Goal: Transaction & Acquisition: Book appointment/travel/reservation

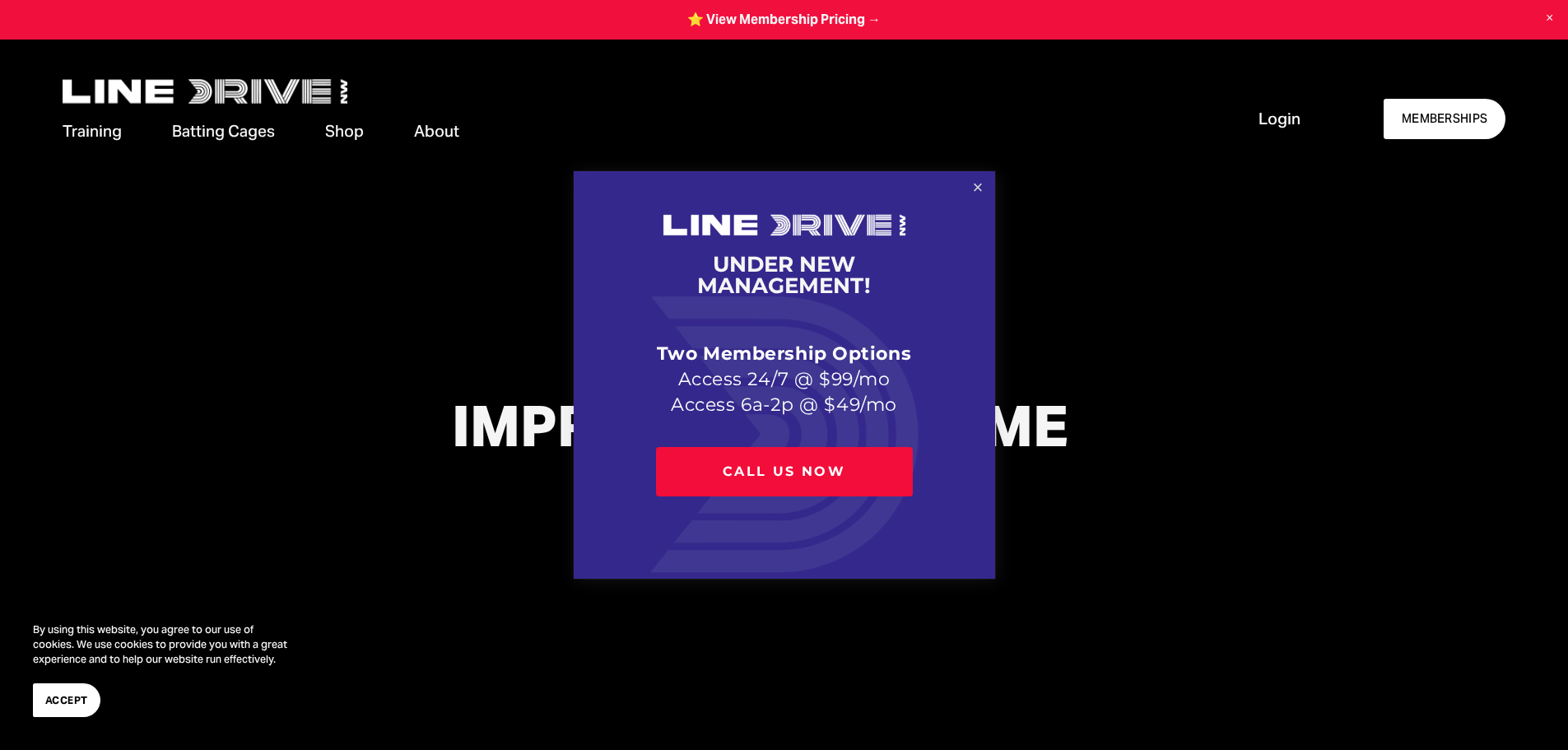
click at [977, 183] on link "Close" at bounding box center [977, 188] width 29 height 29
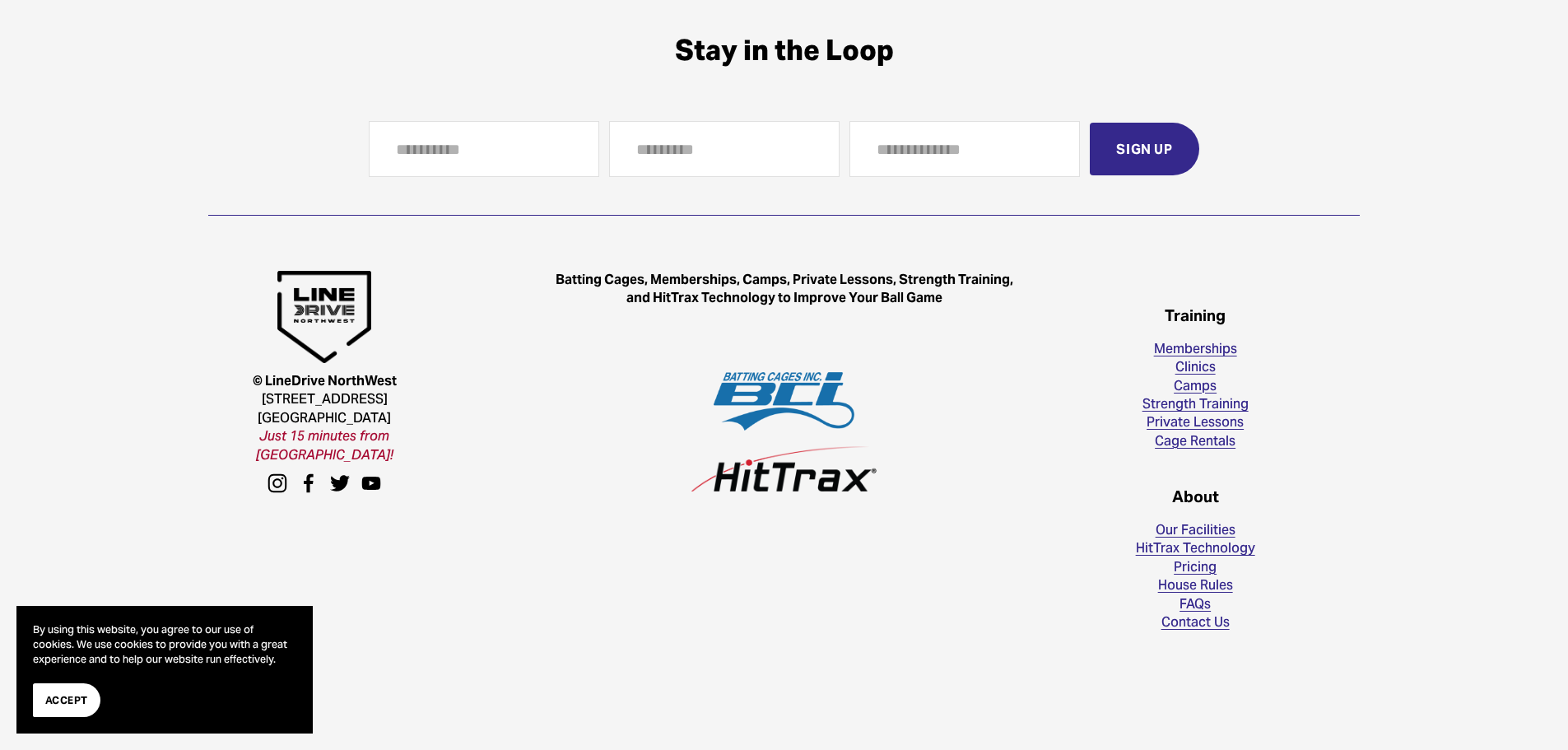
scroll to position [4834, 0]
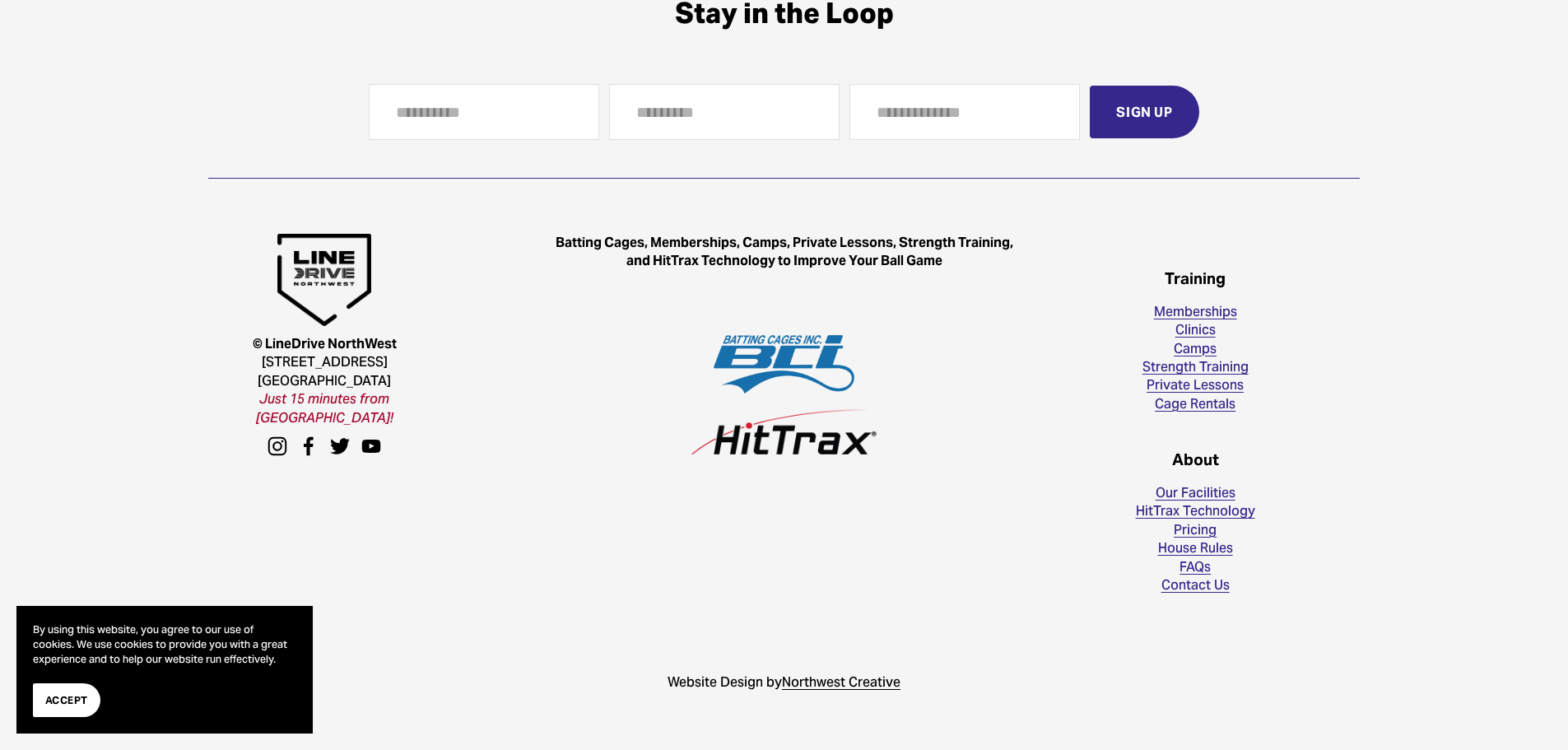
click at [1171, 403] on link "Cage Rentals" at bounding box center [1195, 404] width 81 height 18
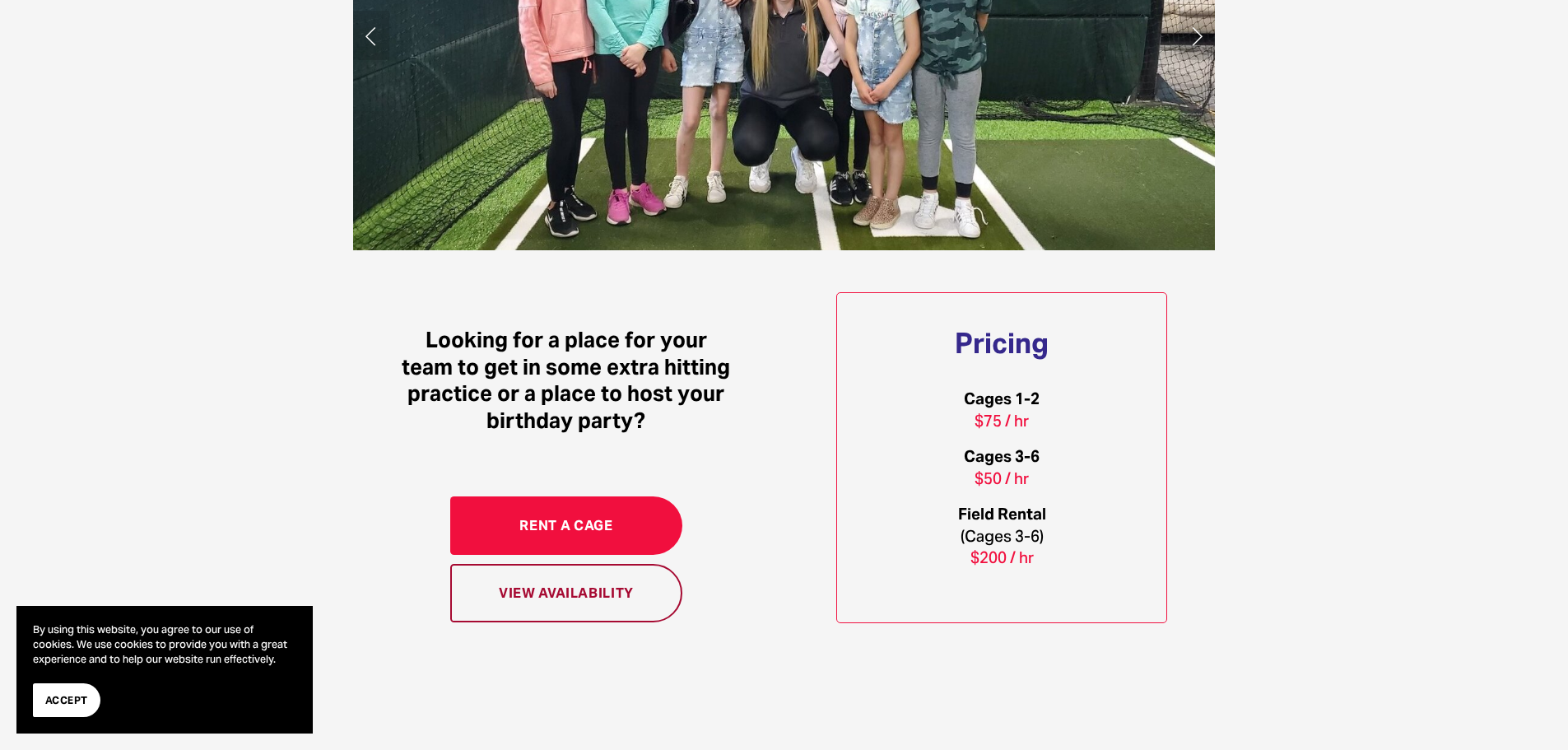
scroll to position [1152, 0]
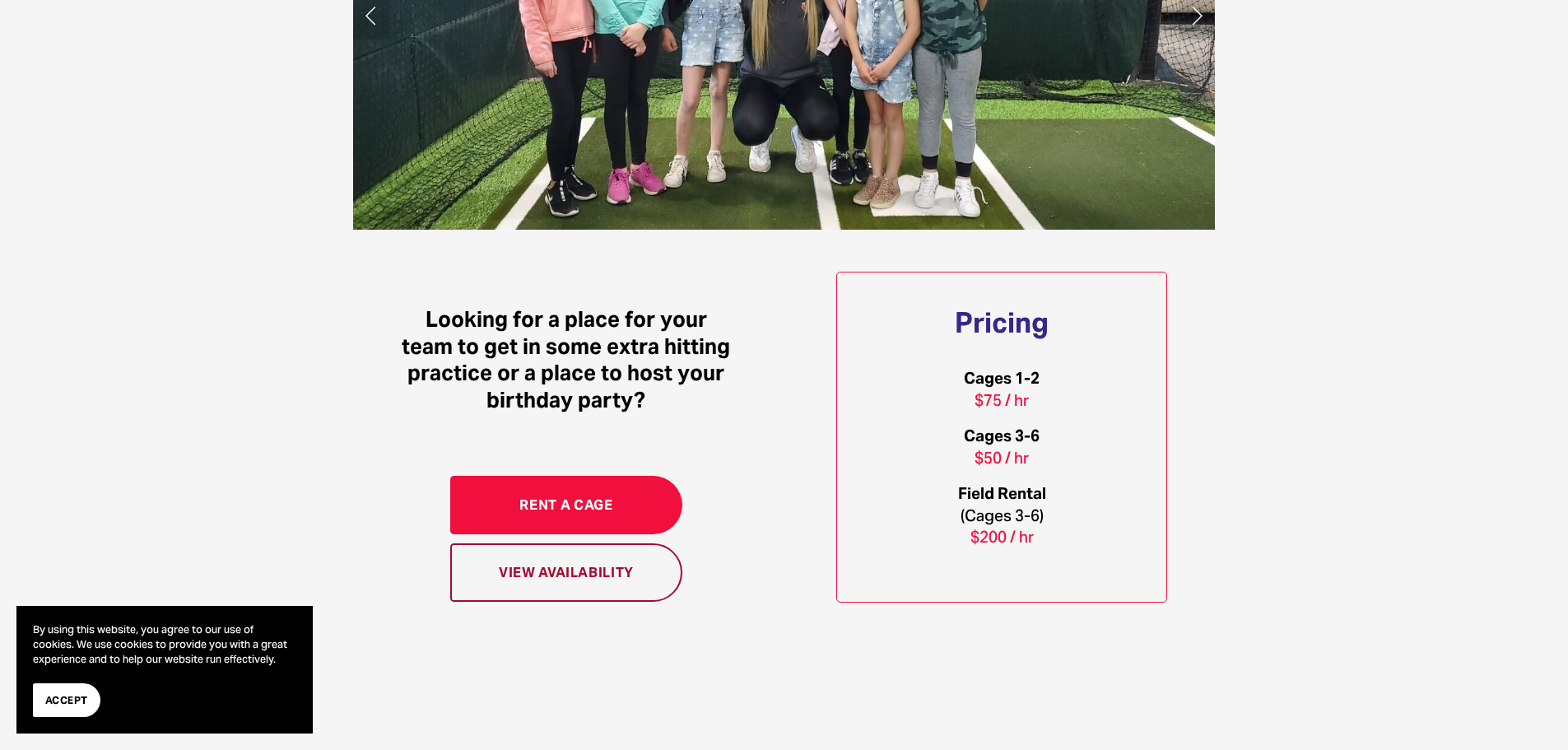
click at [540, 566] on link "View Availability" at bounding box center [566, 572] width 233 height 58
click at [558, 506] on link "Rent a Cage" at bounding box center [566, 504] width 233 height 58
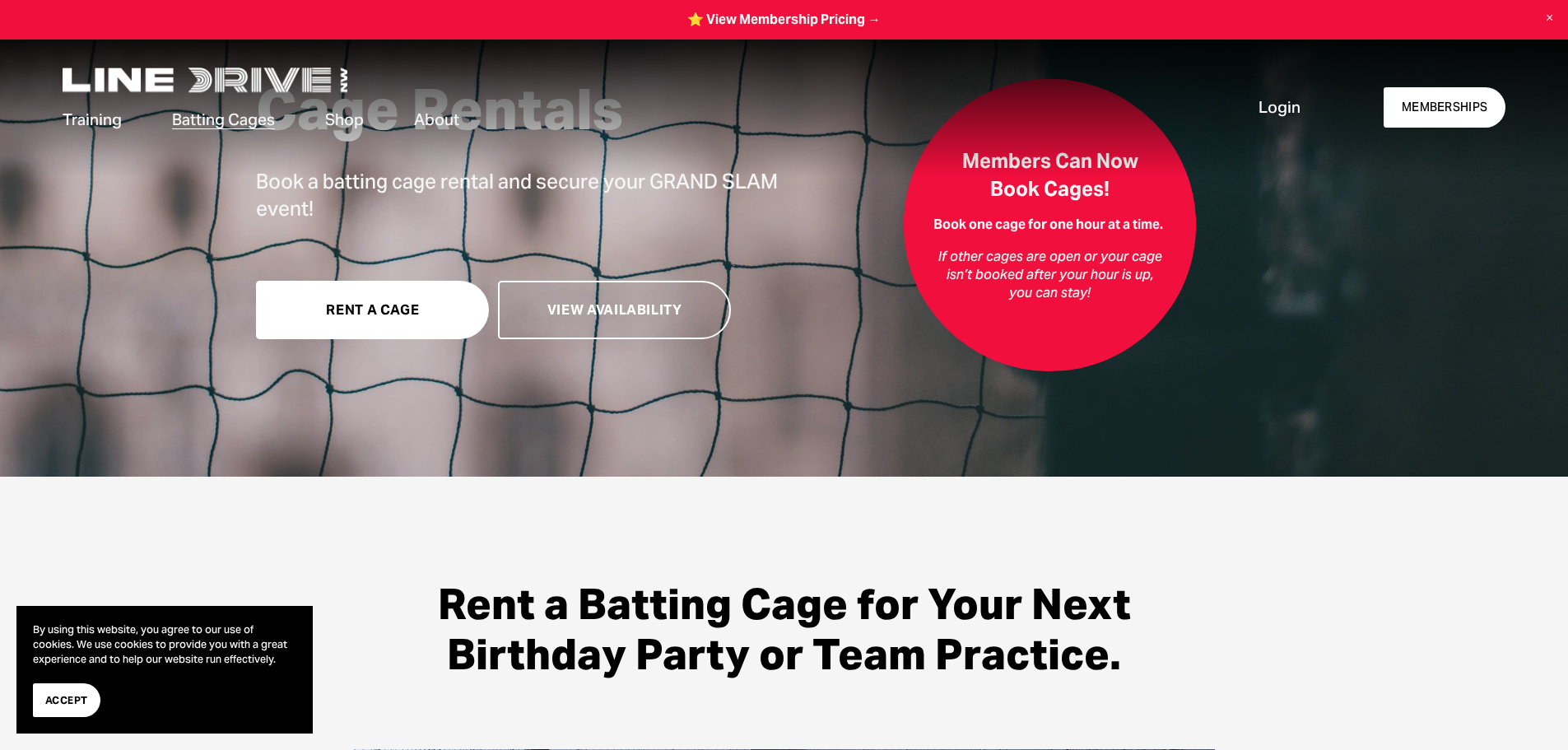
scroll to position [21, 0]
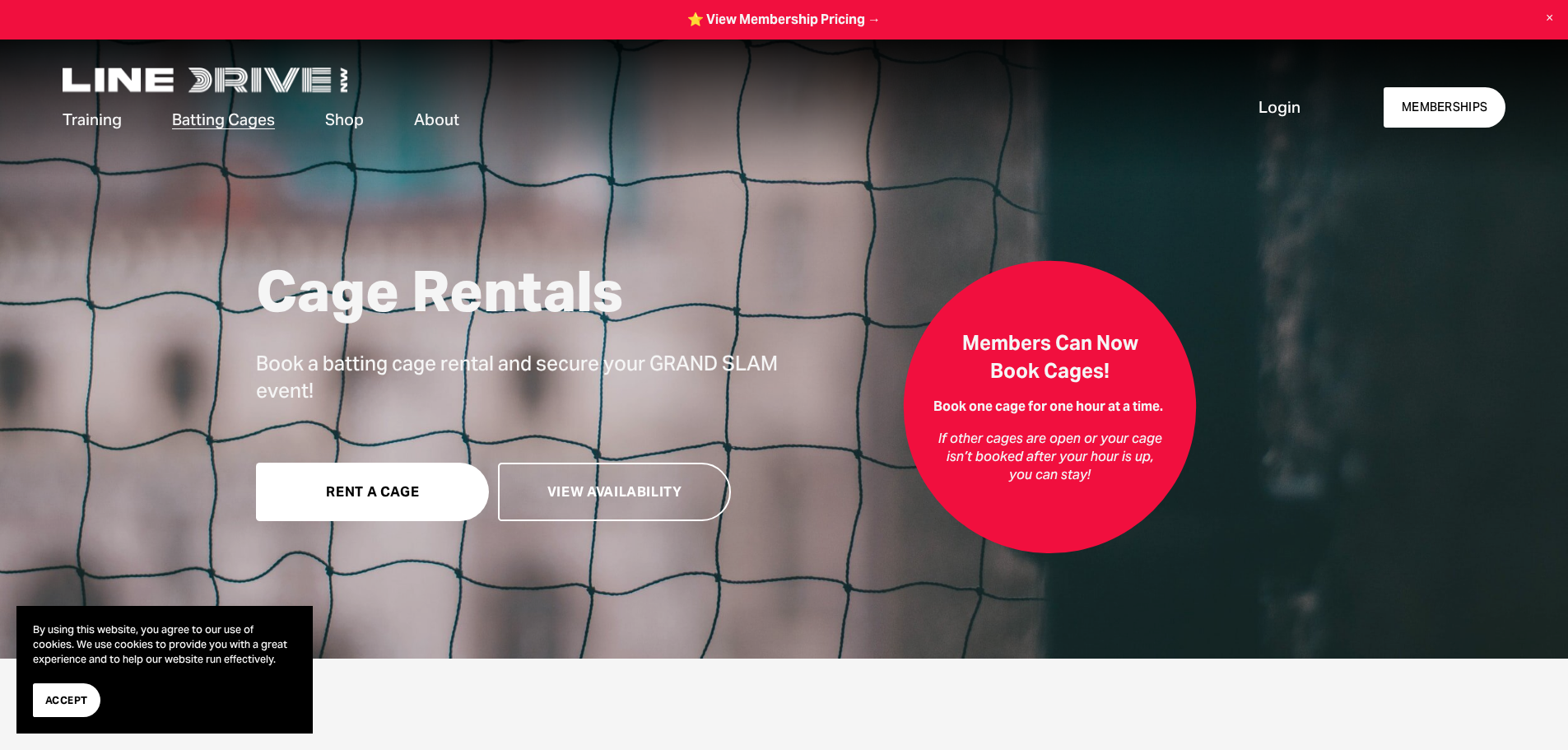
click at [364, 489] on link "Rent a Cage" at bounding box center [373, 491] width 233 height 58
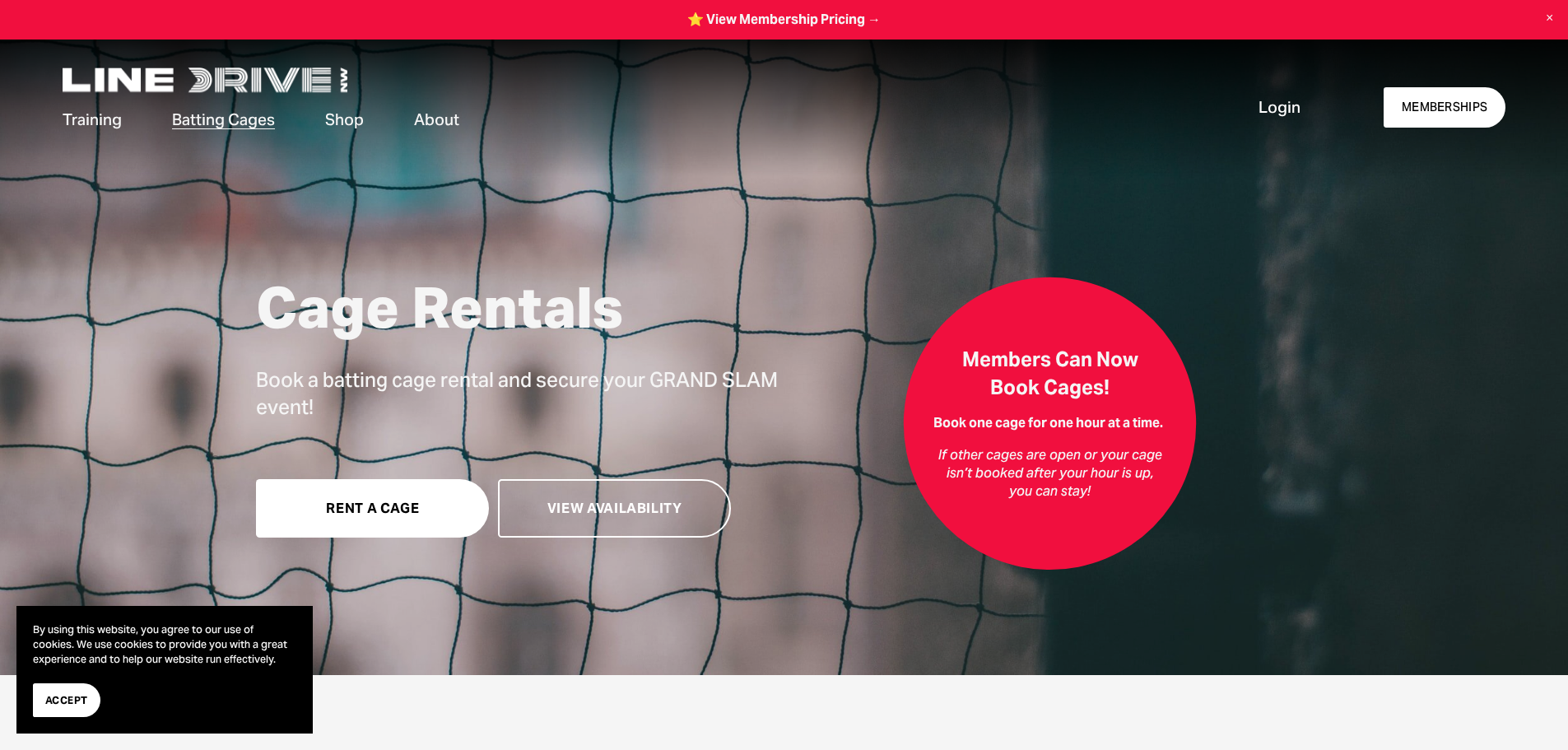
scroll to position [0, 0]
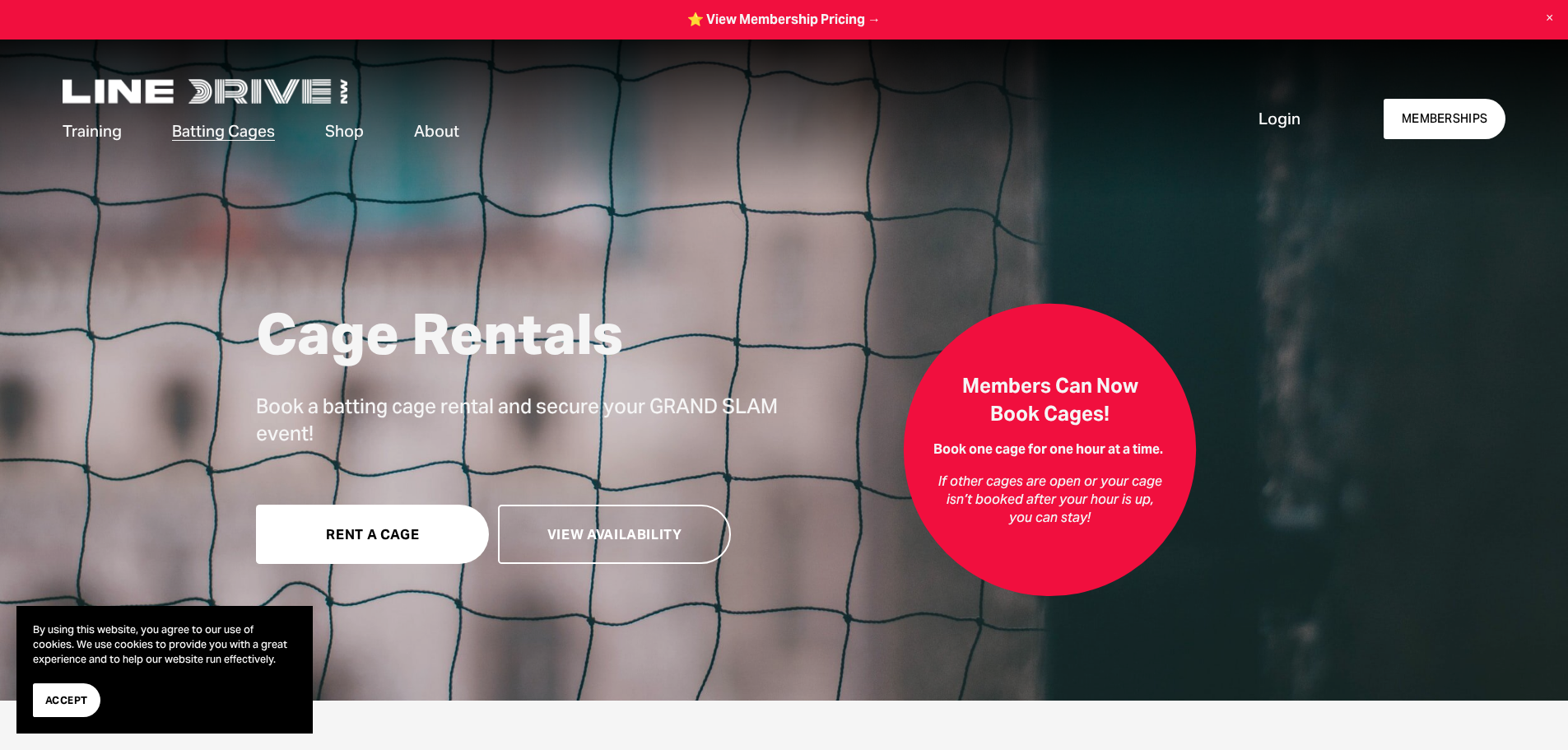
click at [0, 0] on span "Our Facilities" at bounding box center [0, 0] width 0 height 0
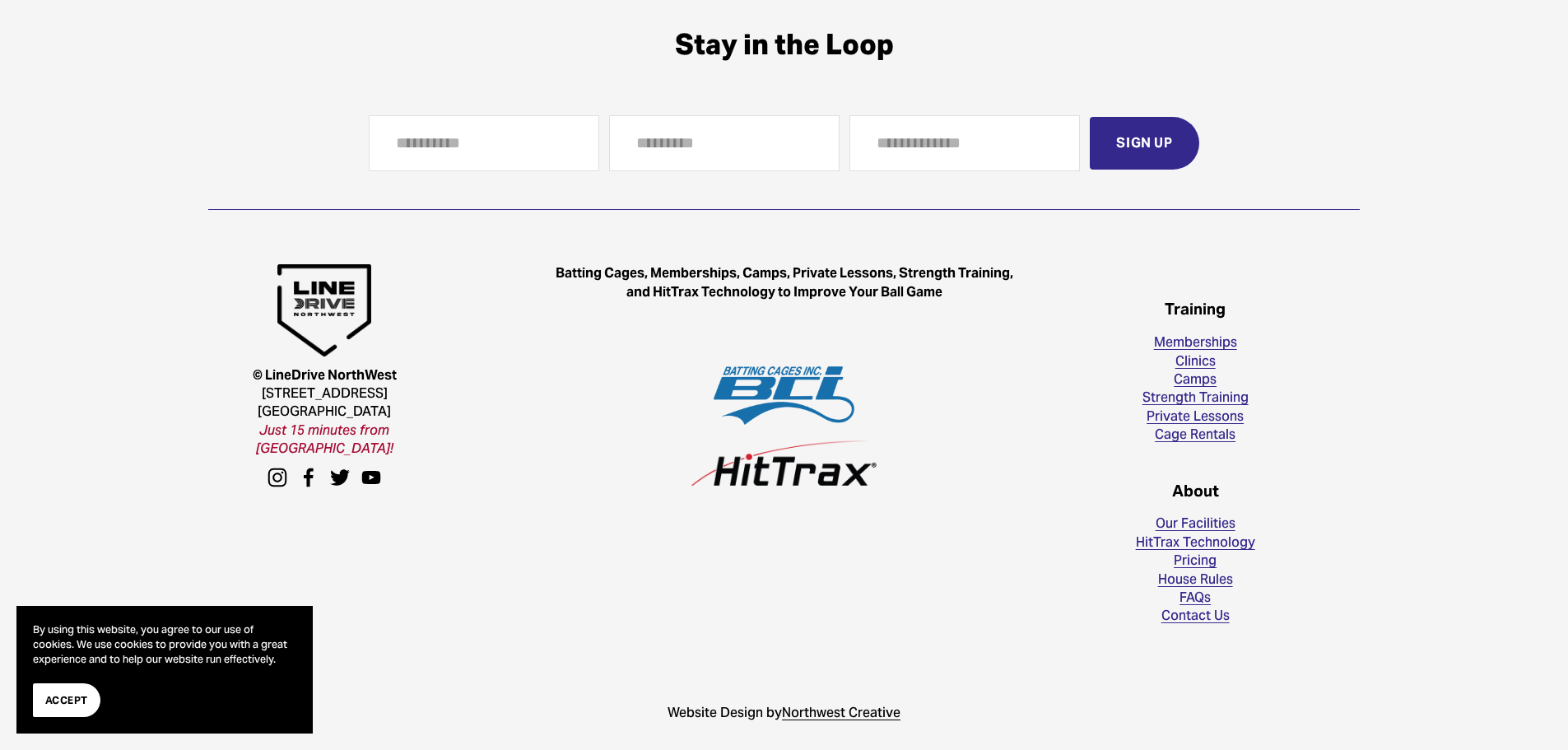
scroll to position [2518, 0]
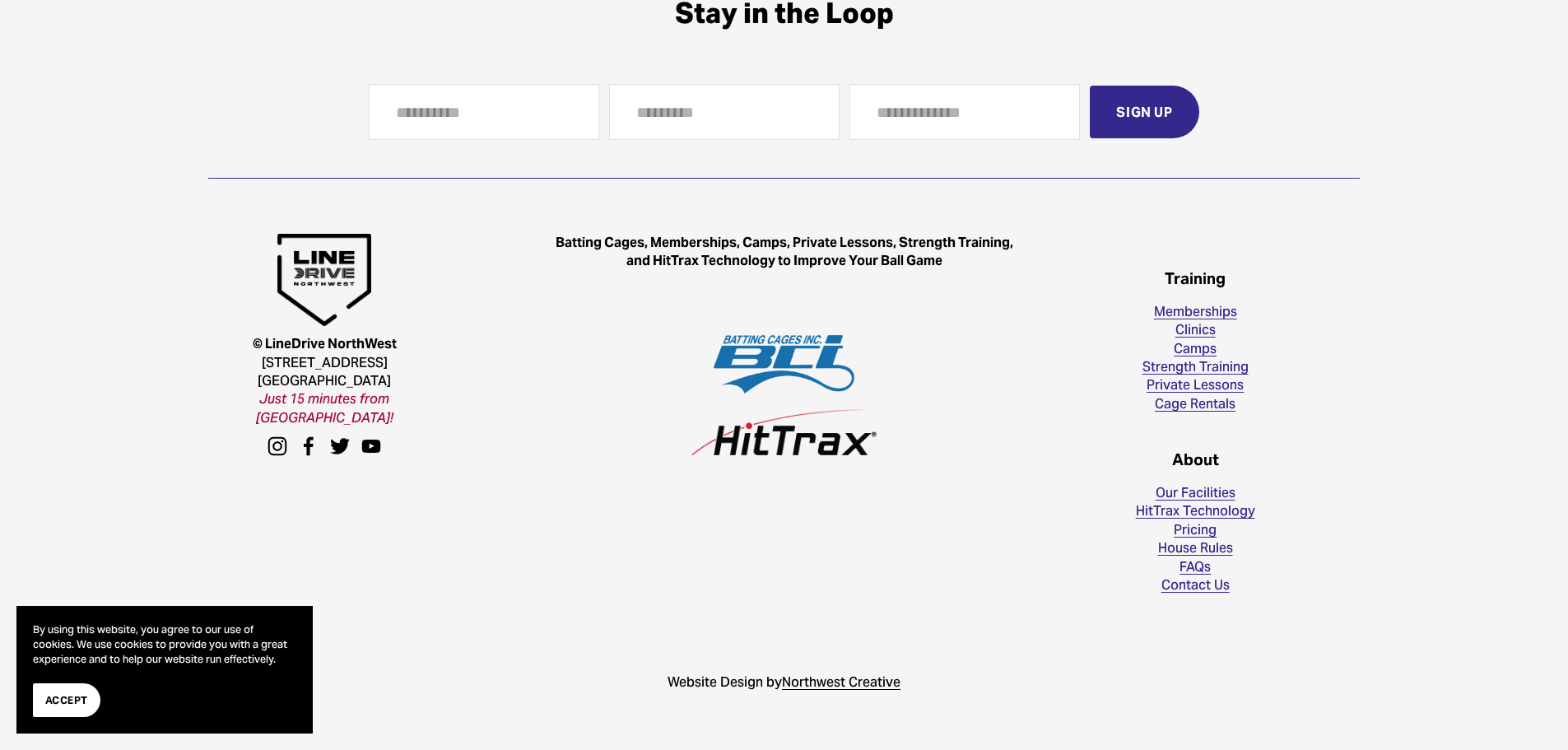
scroll to position [1746, 0]
